Goal: Book appointment/travel/reservation

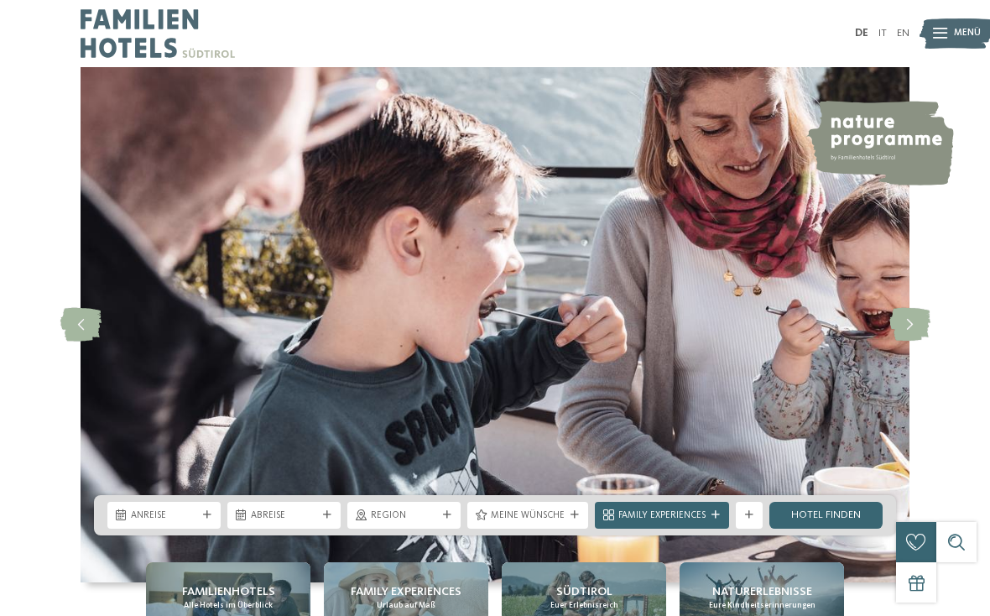
click at [164, 522] on span "Anreise" at bounding box center [164, 515] width 66 height 13
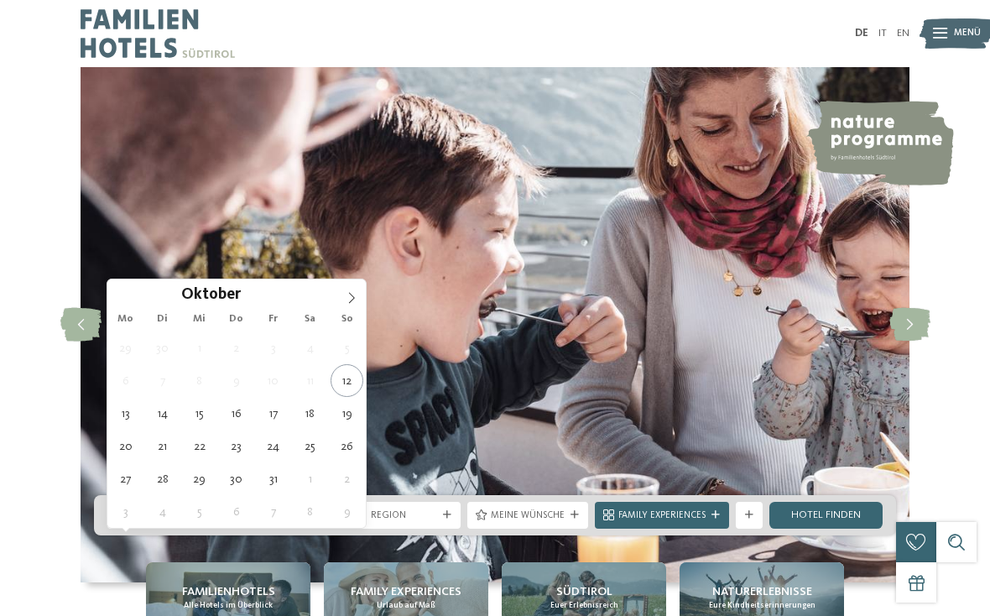
type div "[DATE]"
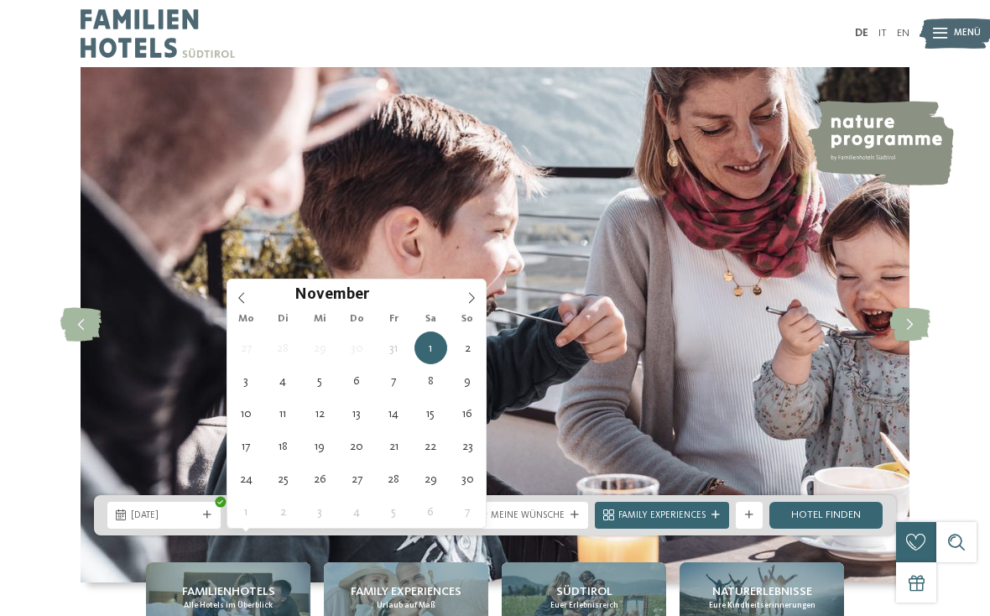
type div "[DATE]"
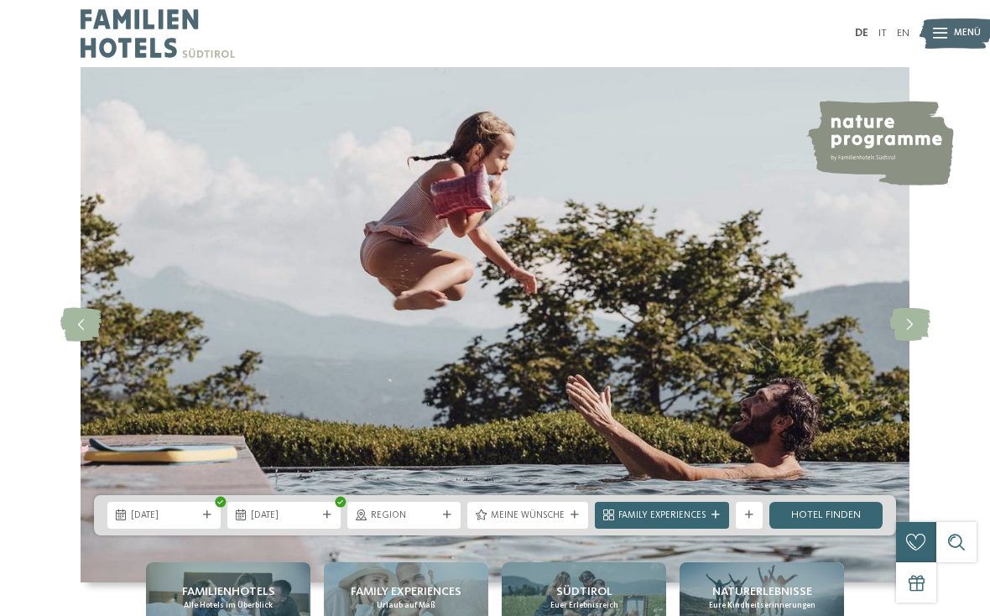
click at [421, 522] on span "Region" at bounding box center [404, 515] width 66 height 13
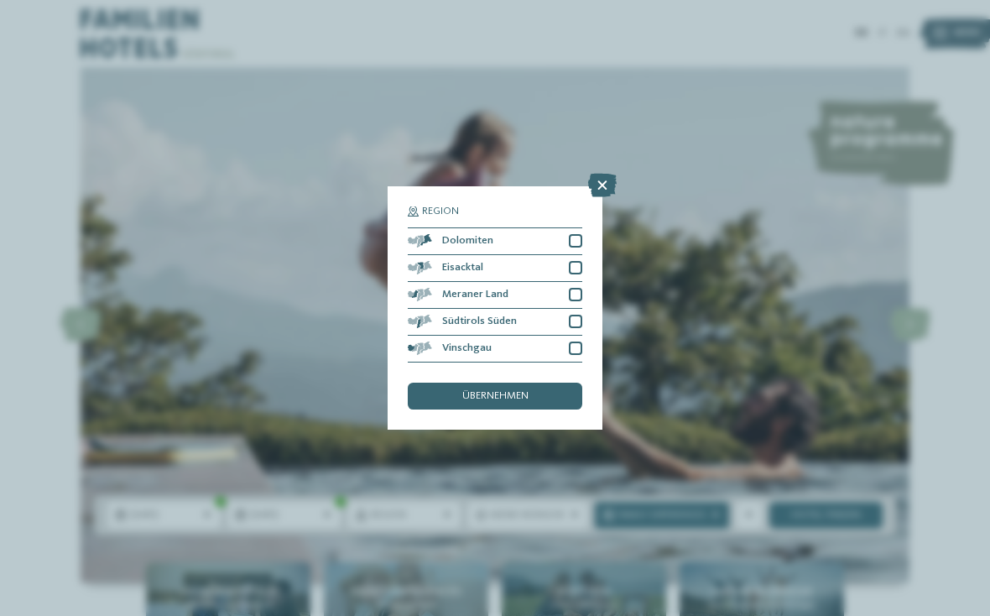
click at [607, 174] on icon at bounding box center [602, 185] width 29 height 23
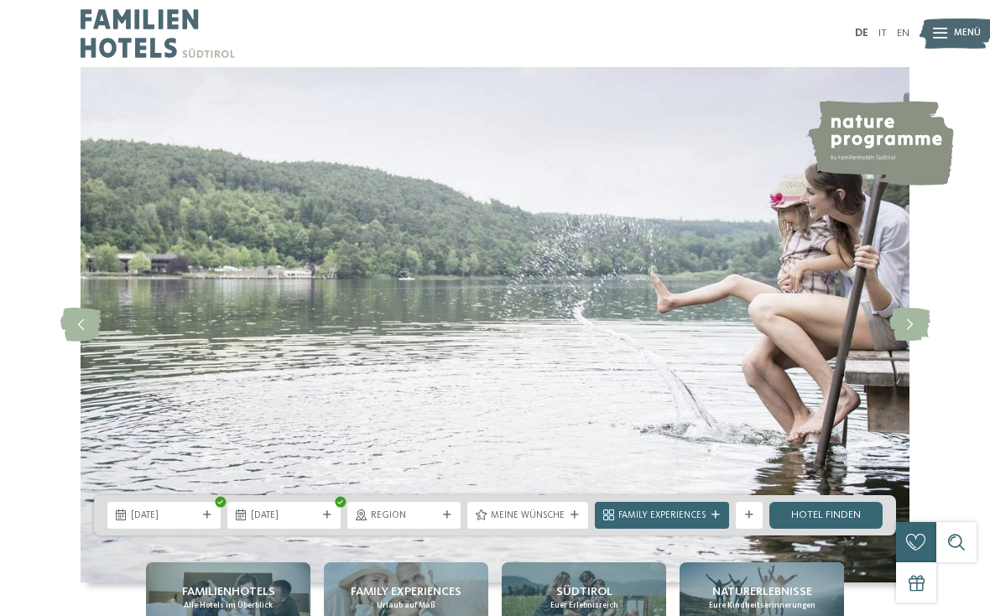
click at [538, 522] on span "Meine Wünsche" at bounding box center [528, 515] width 74 height 13
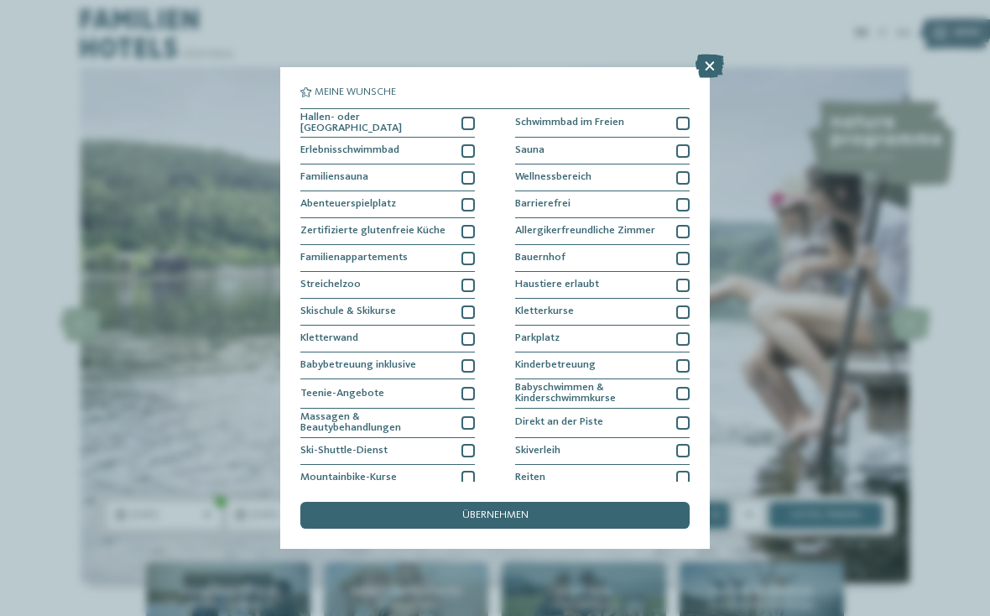
click at [680, 286] on div at bounding box center [682, 284] width 13 height 13
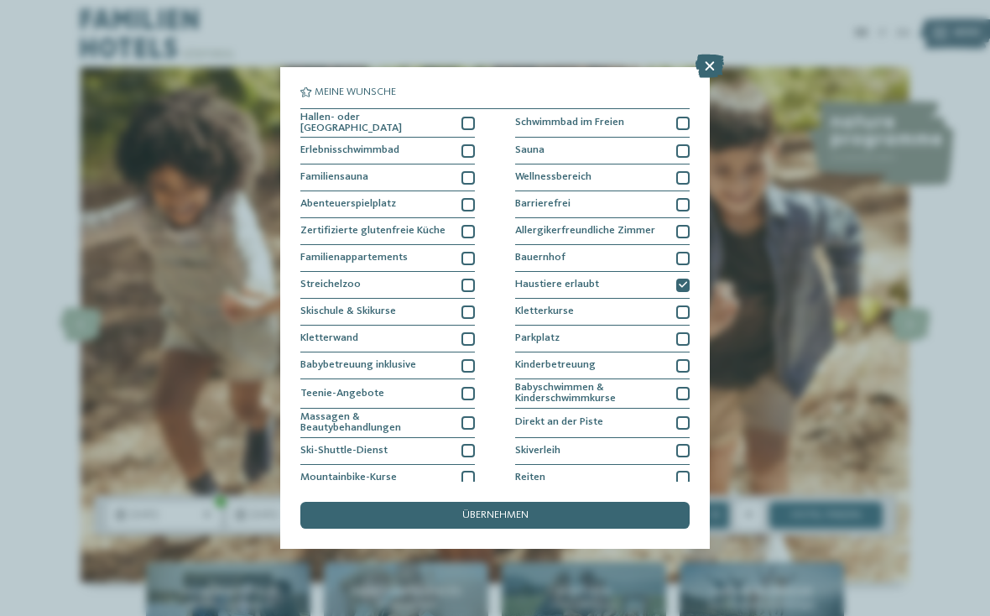
click at [532, 502] on div "übernehmen" at bounding box center [494, 515] width 389 height 27
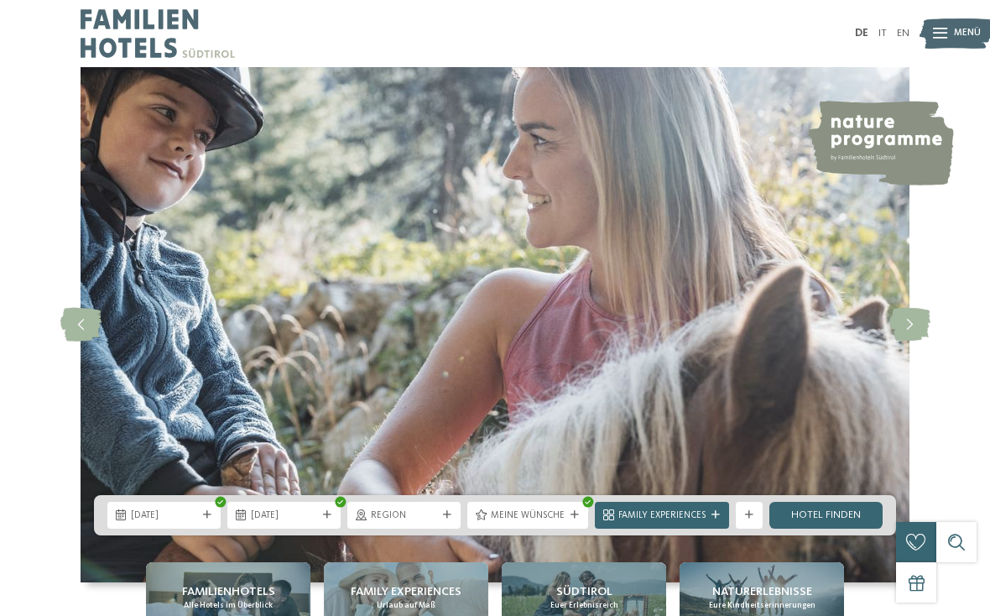
click at [830, 528] on link "Hotel finden" at bounding box center [825, 515] width 113 height 27
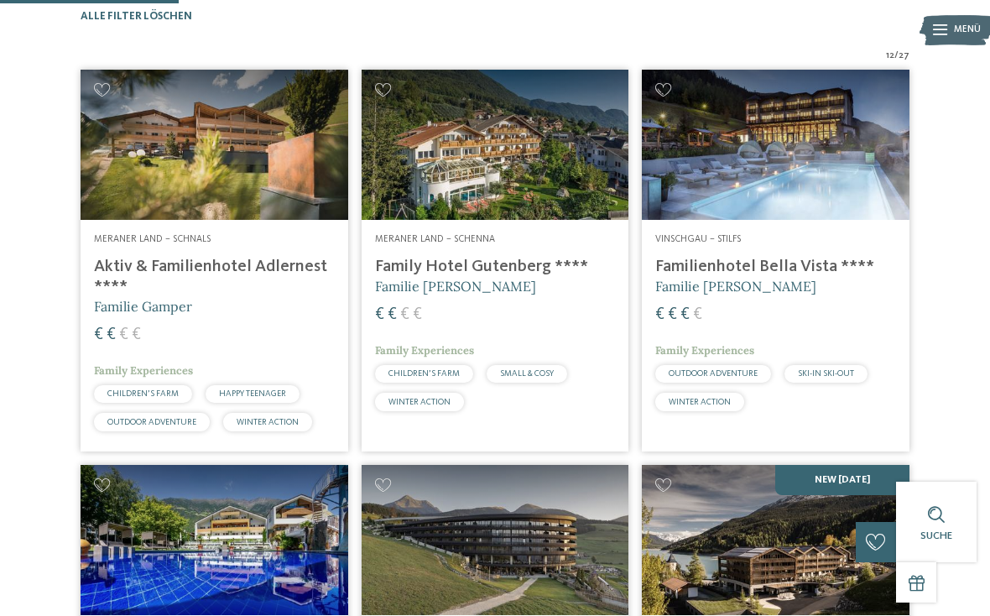
click at [302, 294] on h4 "Aktiv & Familienhotel Adlernest ****" at bounding box center [214, 277] width 241 height 40
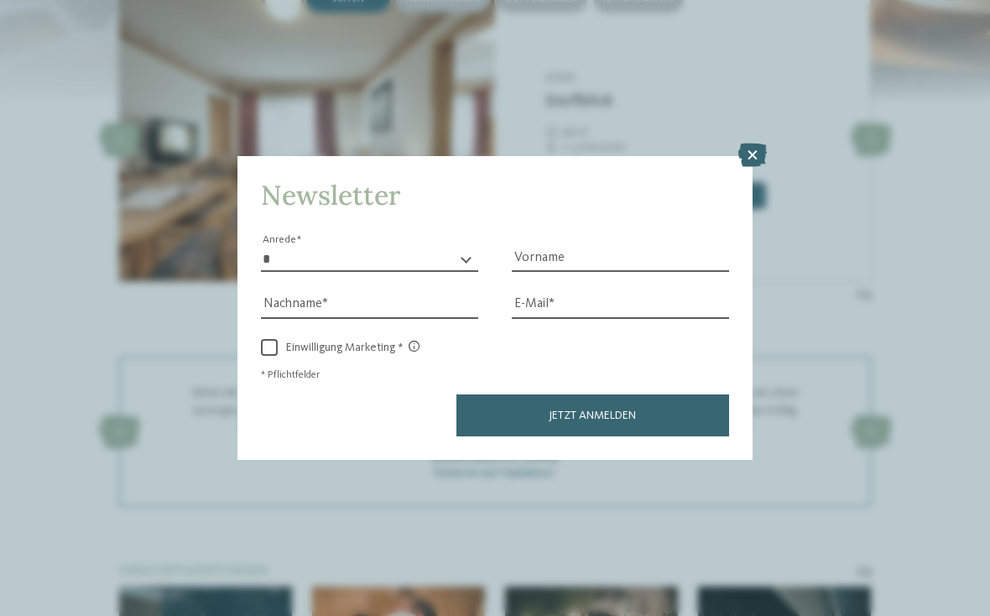
scroll to position [1489, 0]
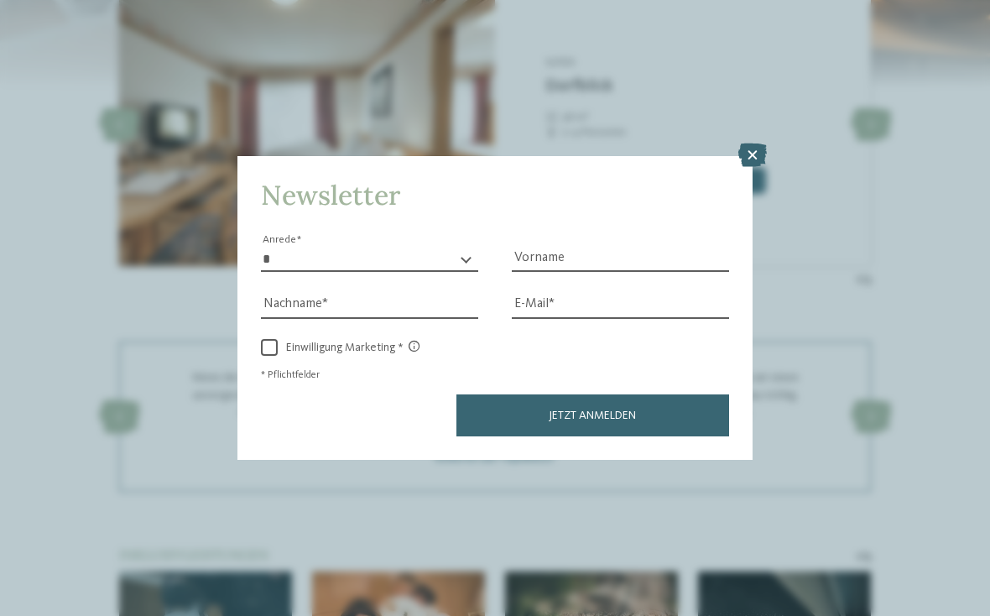
click at [751, 143] on icon at bounding box center [752, 154] width 29 height 23
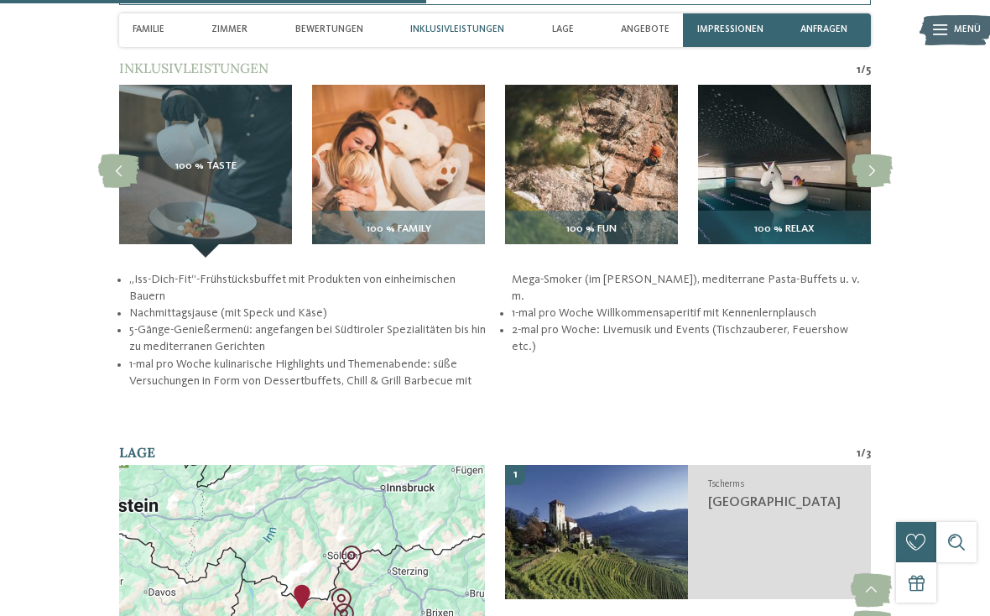
scroll to position [1977, 0]
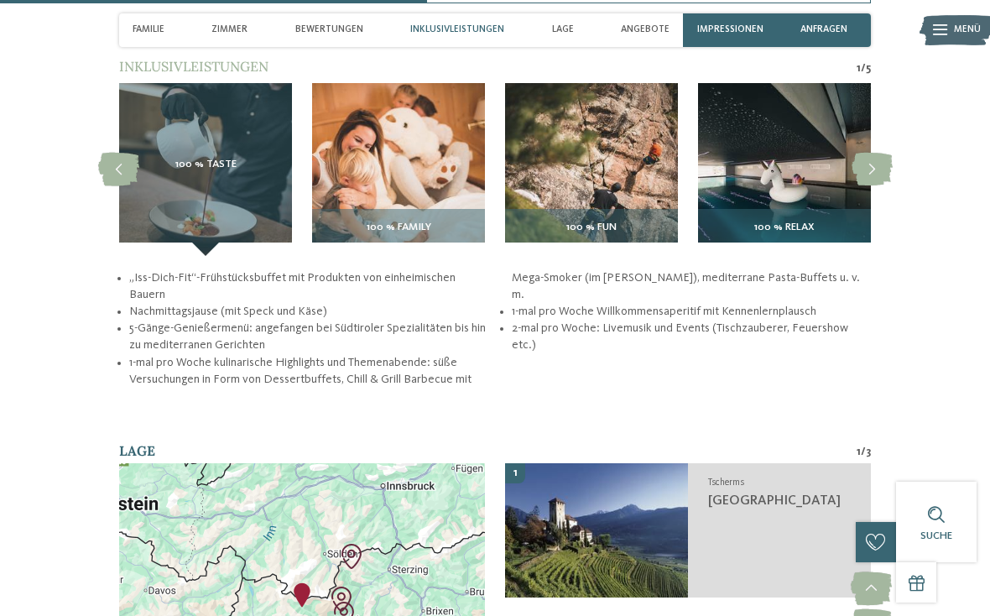
click at [767, 173] on img at bounding box center [784, 169] width 173 height 173
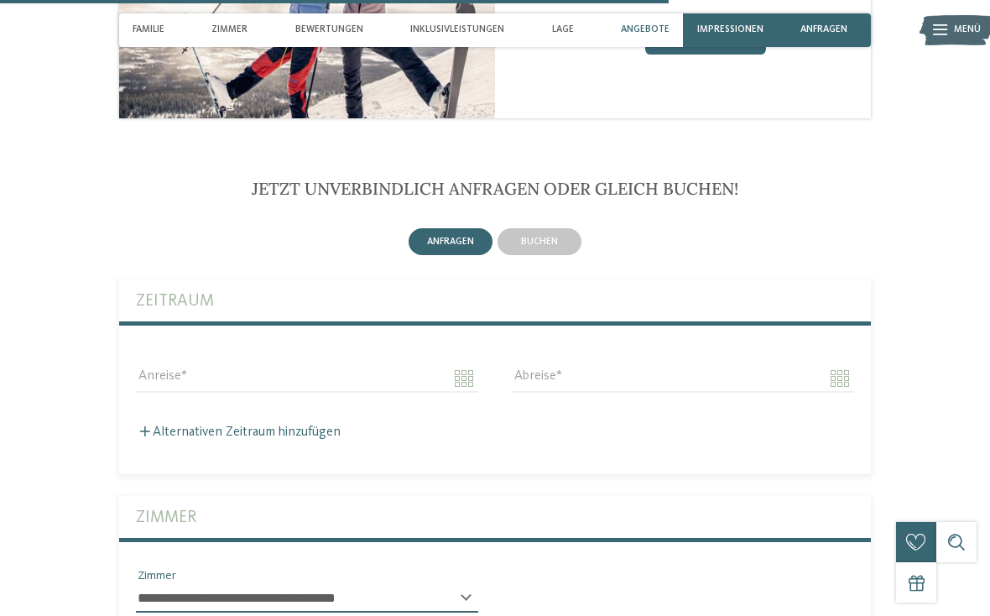
scroll to position [3089, 0]
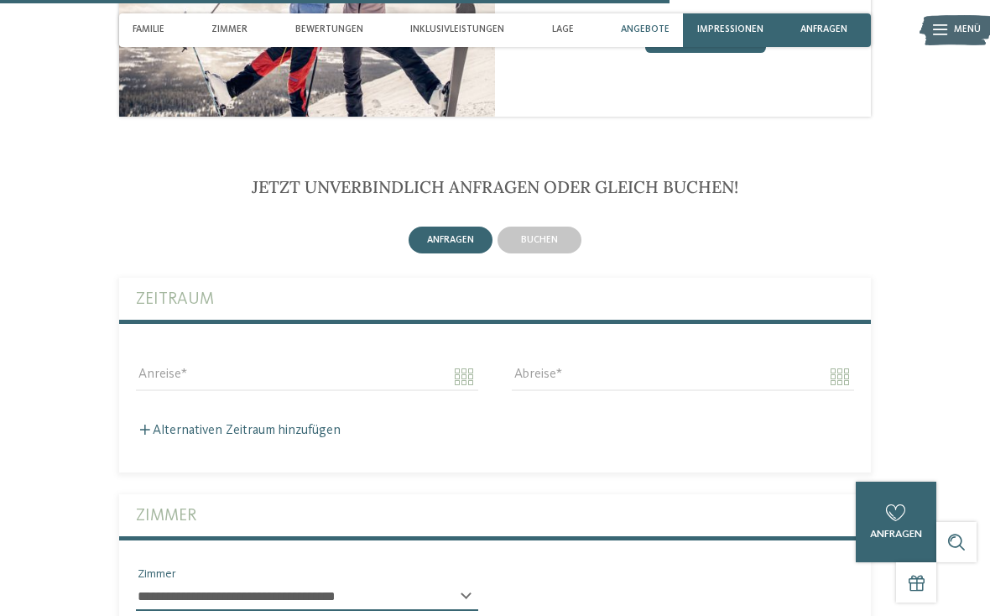
click at [538, 224] on div "buchen" at bounding box center [539, 240] width 89 height 32
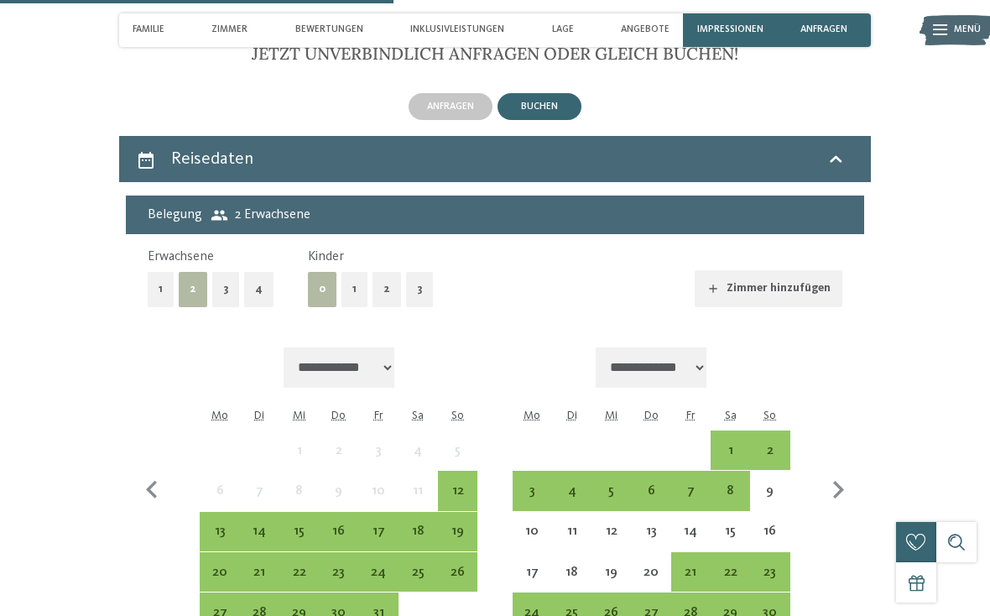
scroll to position [3226, 0]
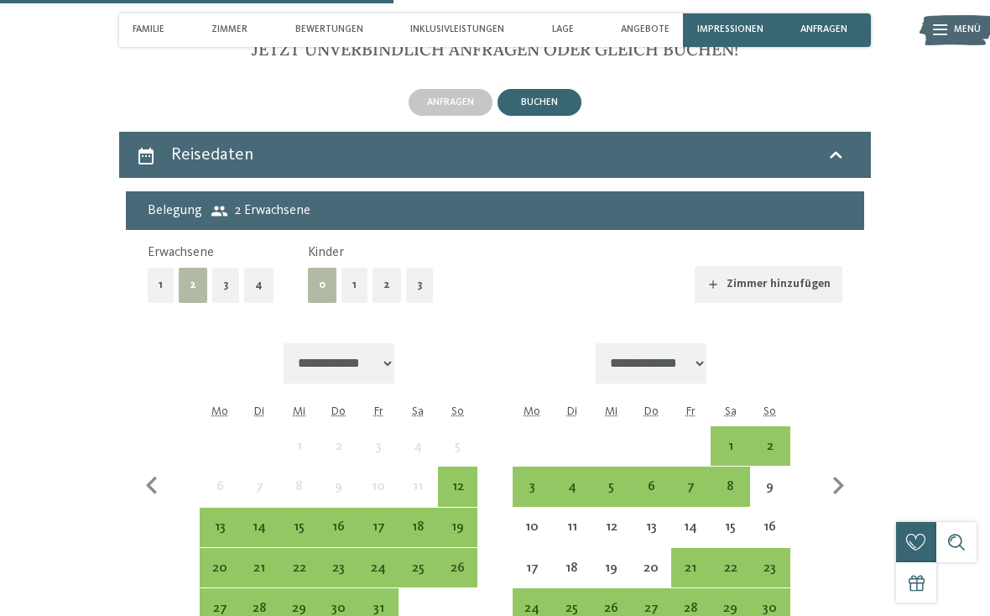
click at [348, 269] on button "1" at bounding box center [354, 285] width 26 height 34
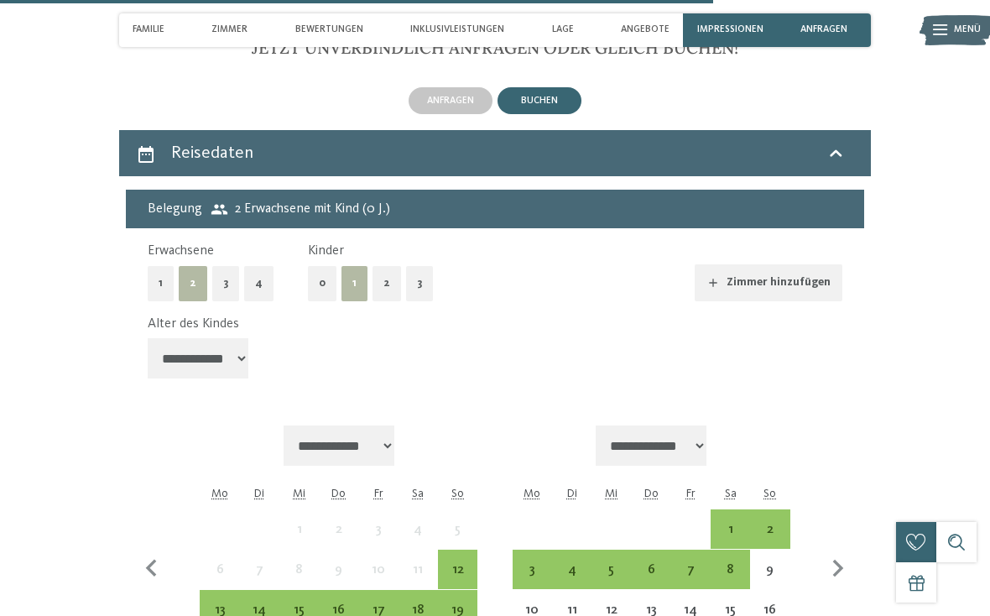
scroll to position [3230, 0]
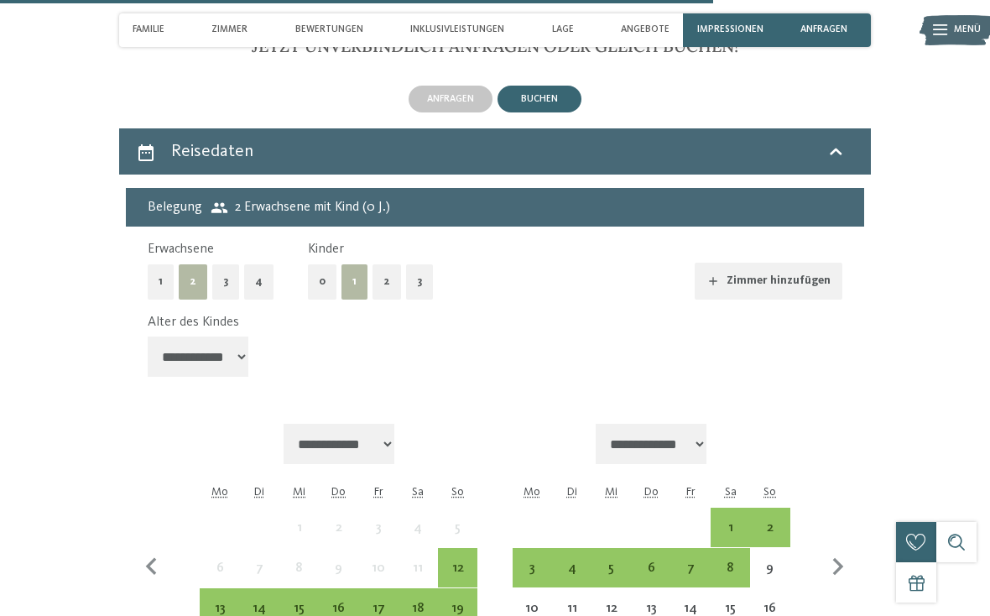
click at [215, 342] on select "**********" at bounding box center [198, 356] width 101 height 40
select select "**"
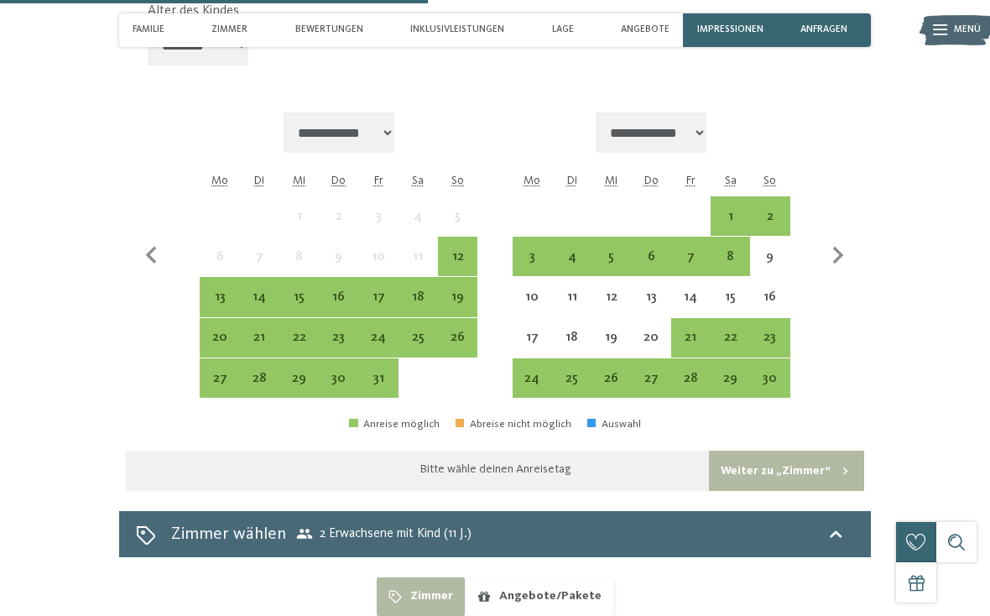
scroll to position [3542, 0]
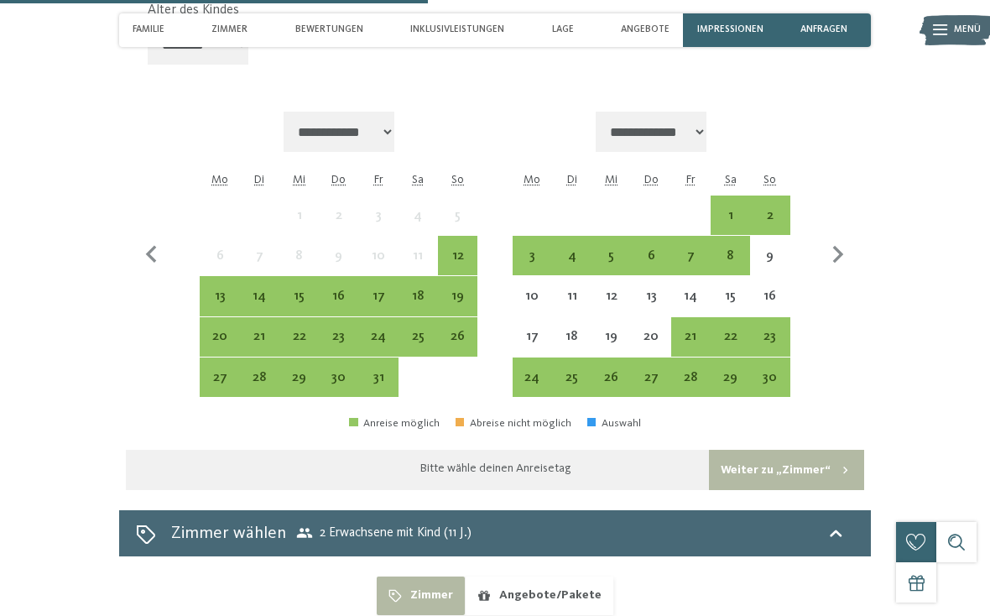
click at [386, 371] on div "31" at bounding box center [379, 389] width 36 height 36
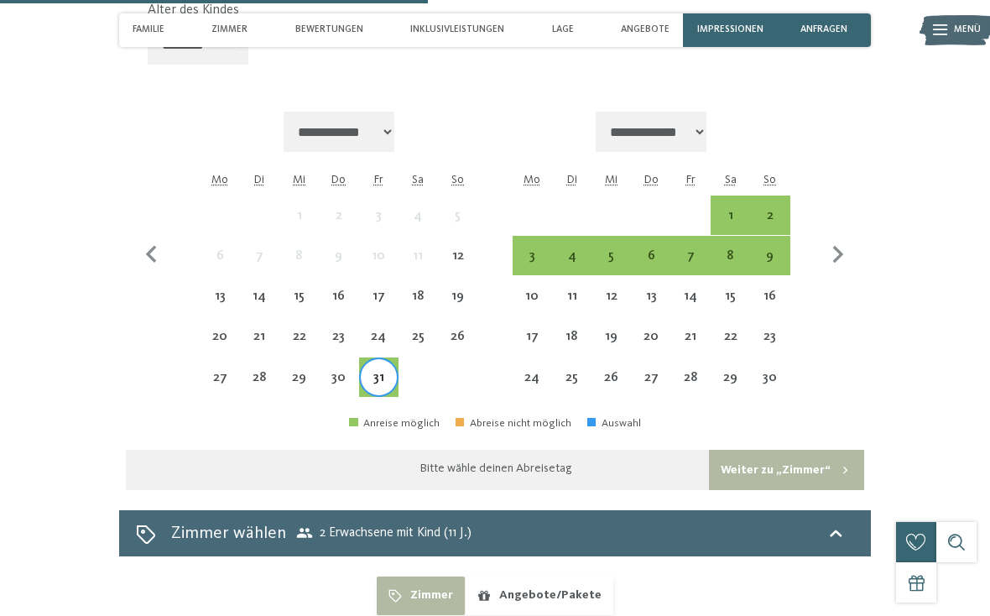
click at [616, 249] on div "5" at bounding box center [611, 267] width 36 height 36
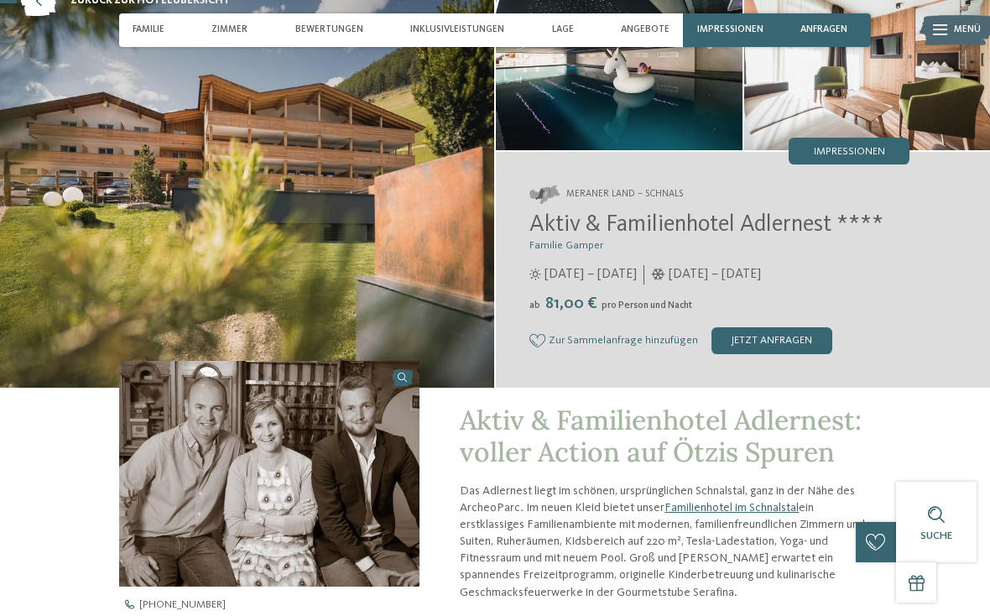
scroll to position [0, 0]
